Goal: Find specific page/section: Find specific page/section

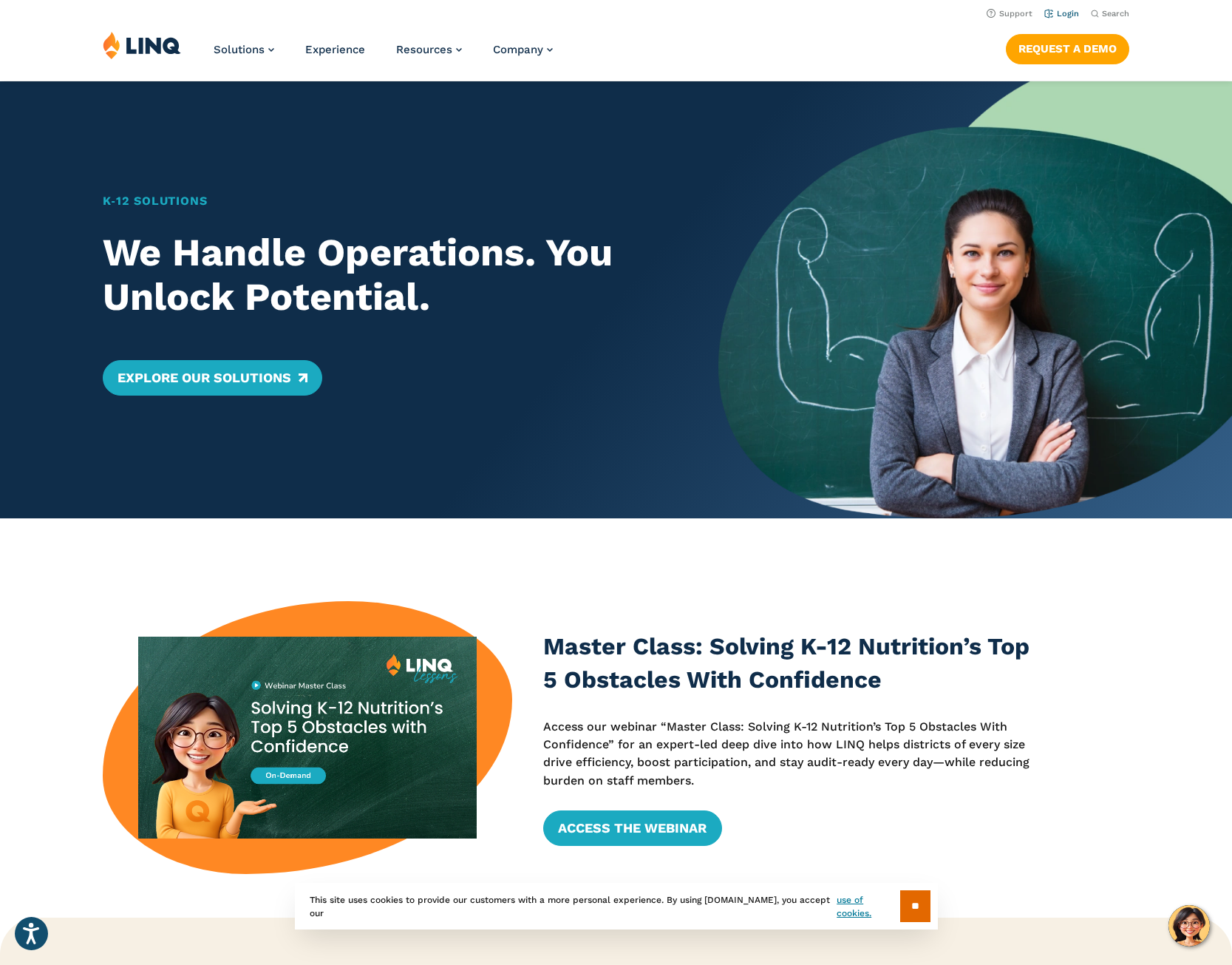
click at [1066, 15] on link "Login" at bounding box center [1061, 14] width 35 height 9
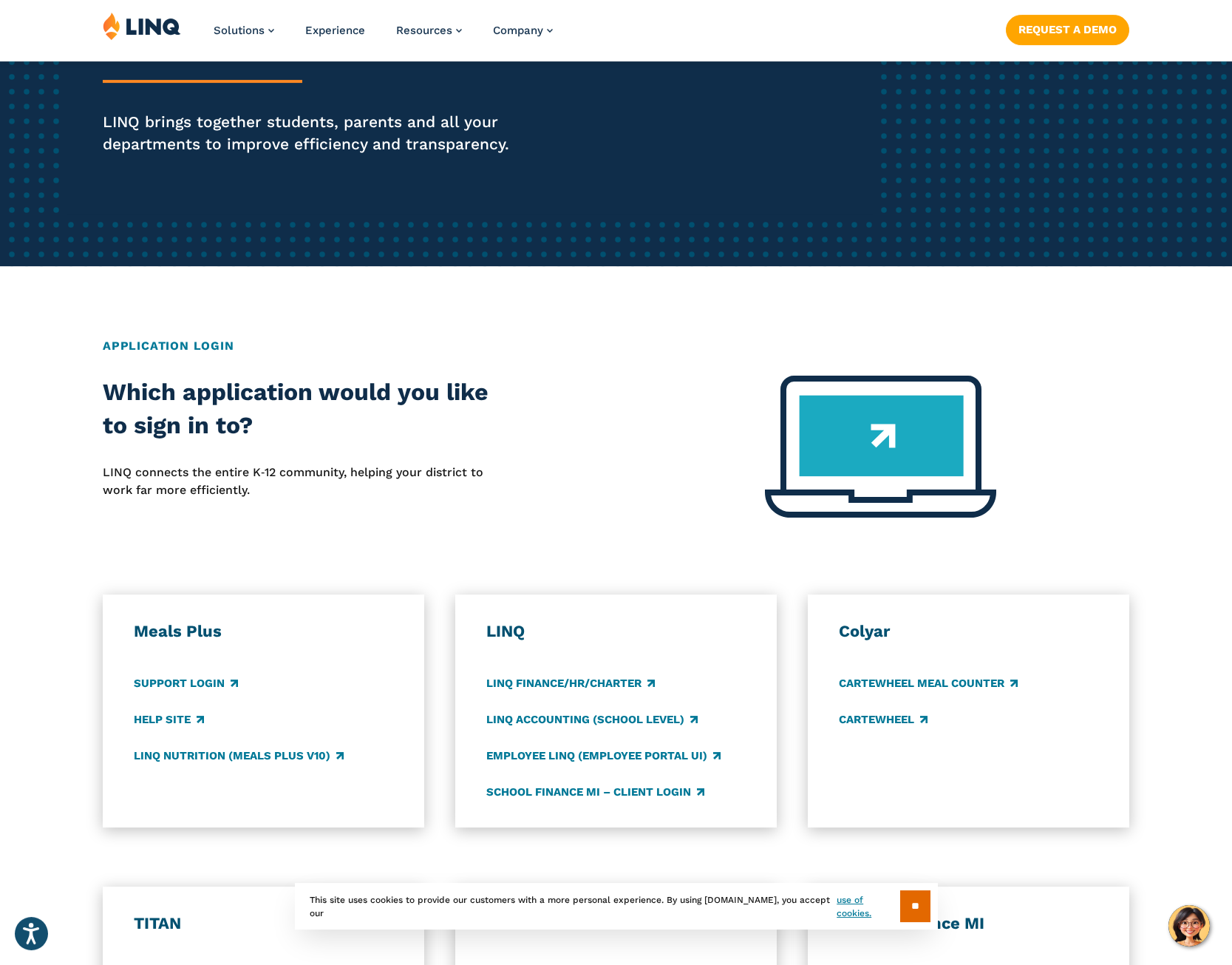
scroll to position [301, 0]
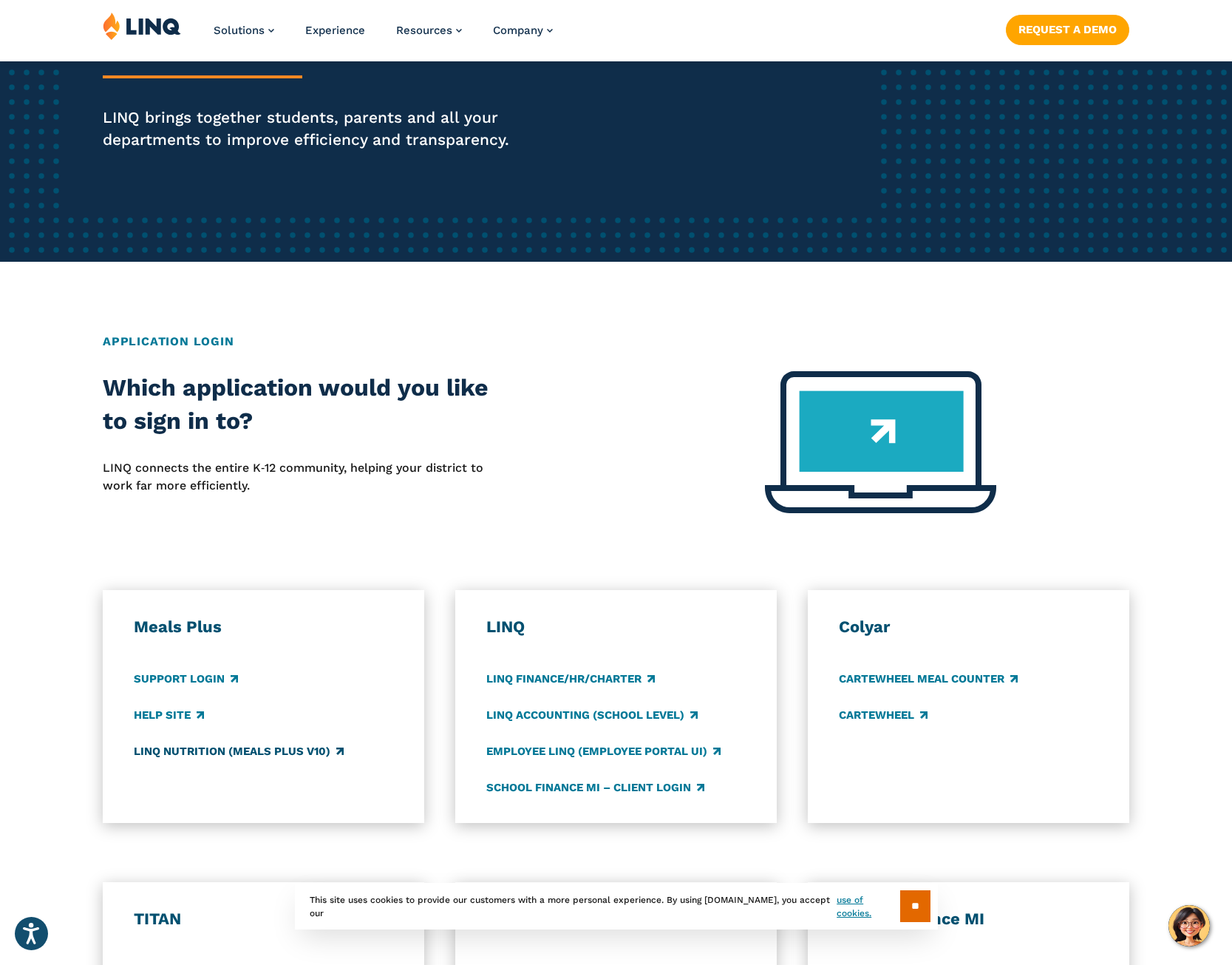
click at [236, 755] on link "LINQ Nutrition (Meals Plus v10)" at bounding box center [238, 750] width 210 height 16
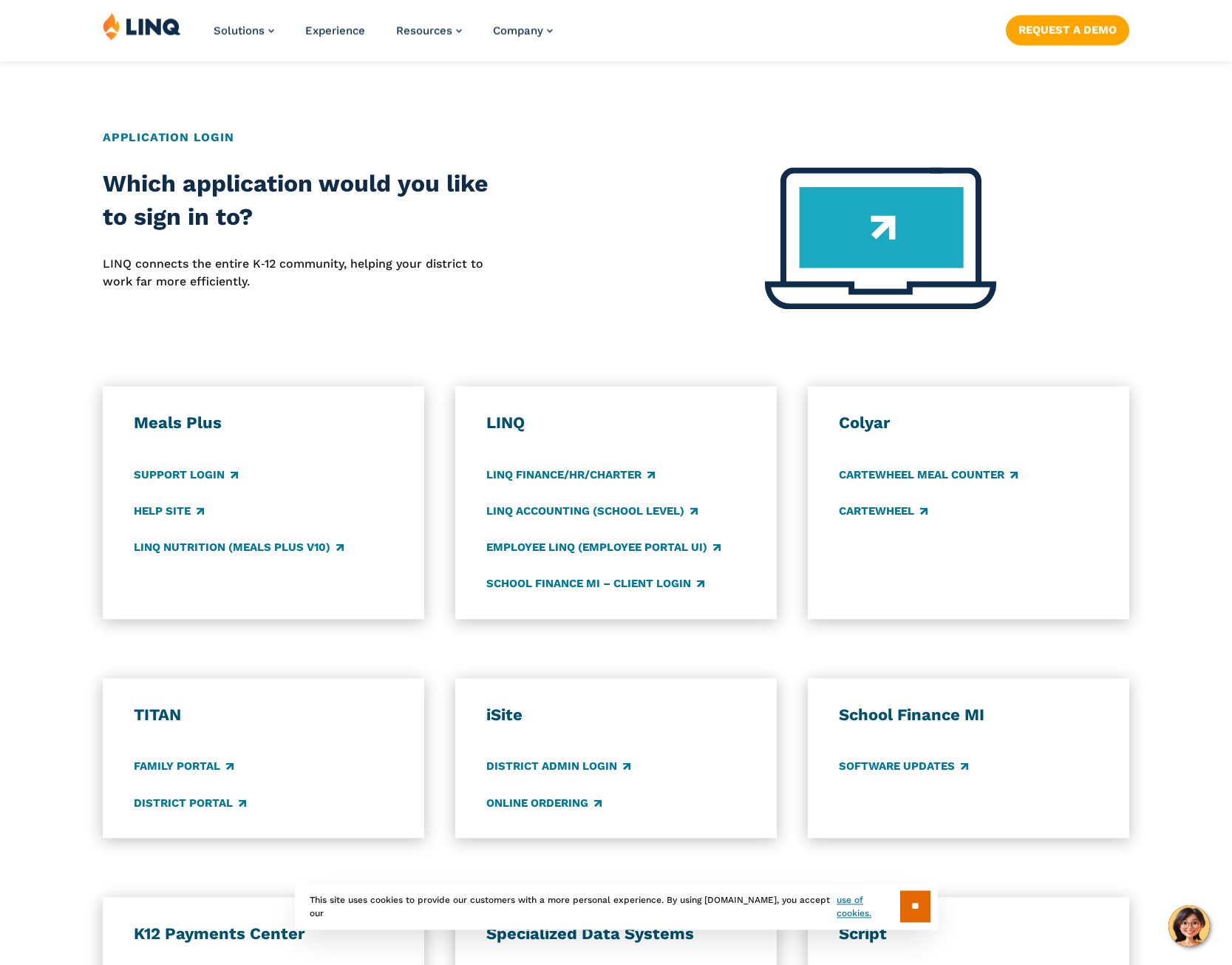
scroll to position [754, 0]
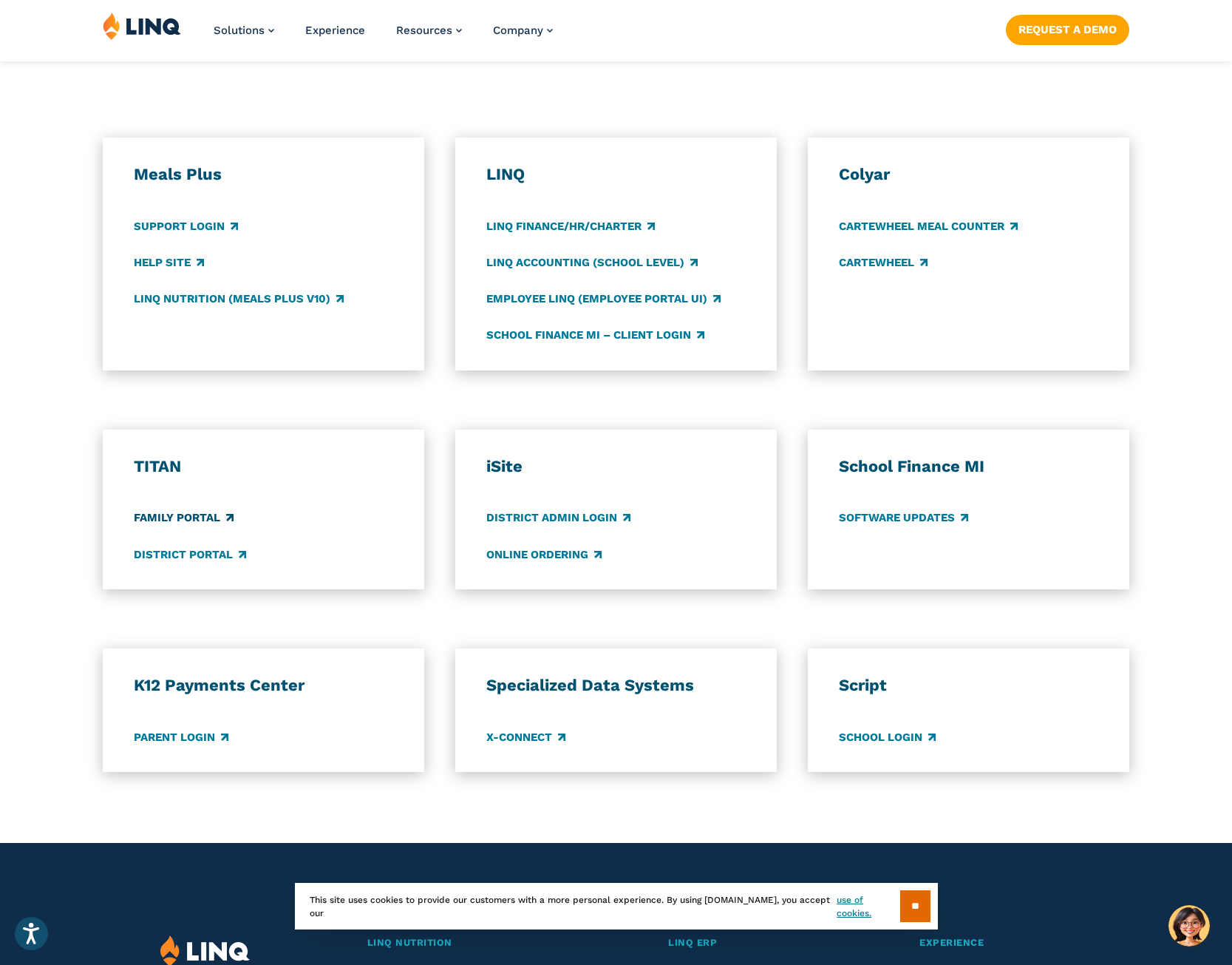
click at [165, 522] on link "Family Portal" at bounding box center [183, 517] width 100 height 16
